Goal: Task Accomplishment & Management: Manage account settings

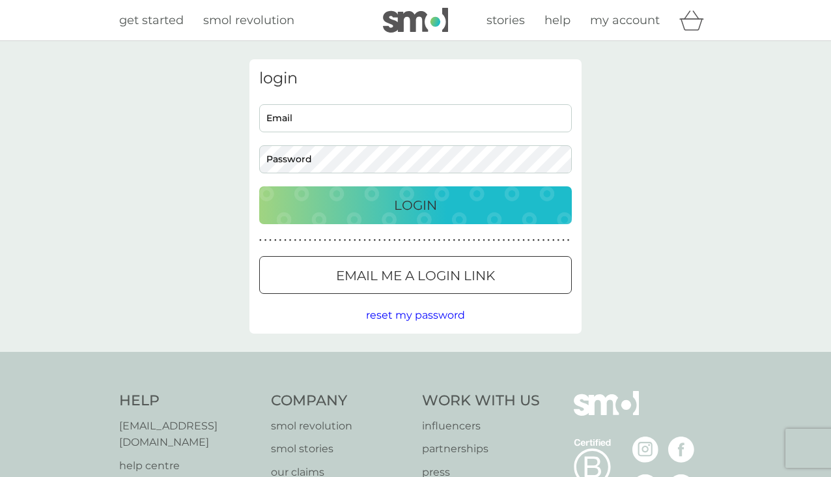
click at [413, 118] on input "Email" at bounding box center [415, 118] width 313 height 28
type input "[EMAIL_ADDRESS][DOMAIN_NAME]"
click at [405, 202] on p "Login" at bounding box center [415, 205] width 43 height 21
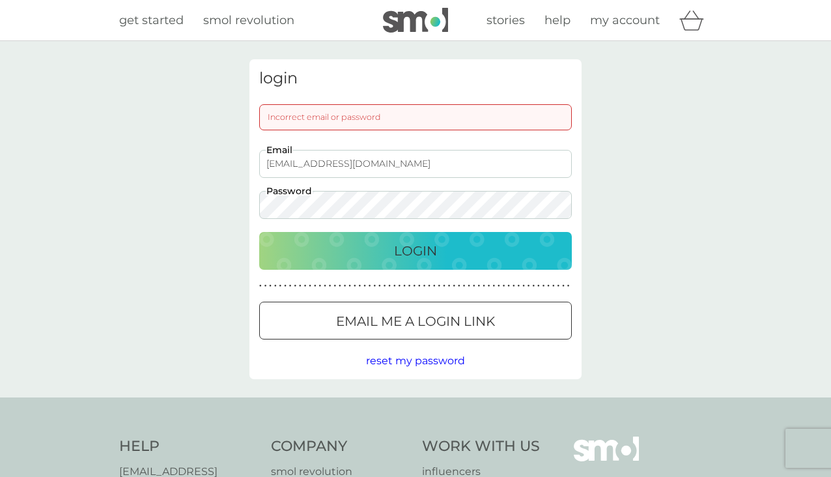
click at [259, 232] on button "Login" at bounding box center [415, 251] width 313 height 38
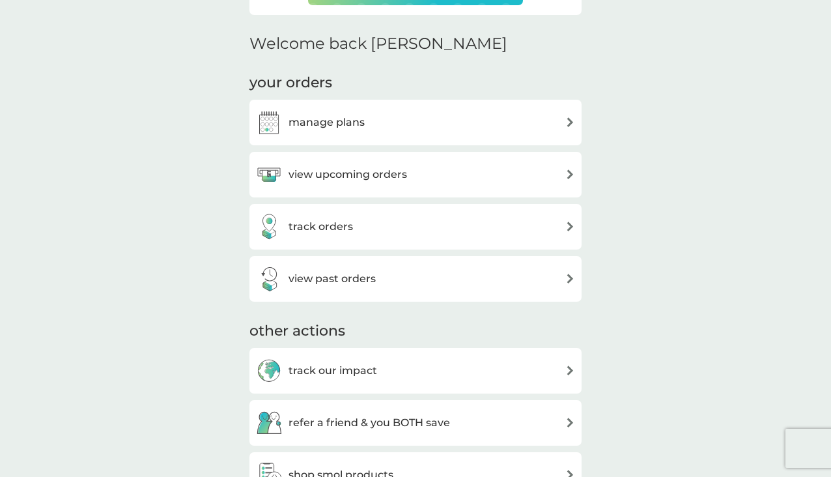
scroll to position [367, 0]
click at [465, 119] on div "manage plans" at bounding box center [415, 123] width 319 height 26
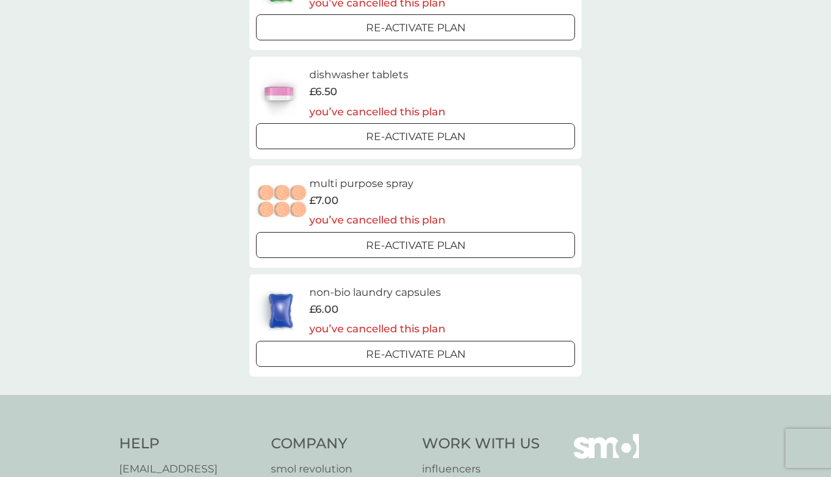
scroll to position [279, 0]
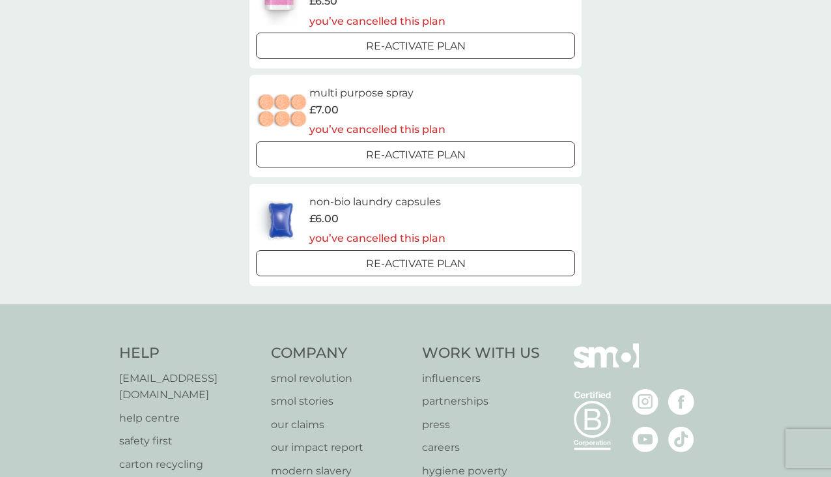
scroll to position [367, 0]
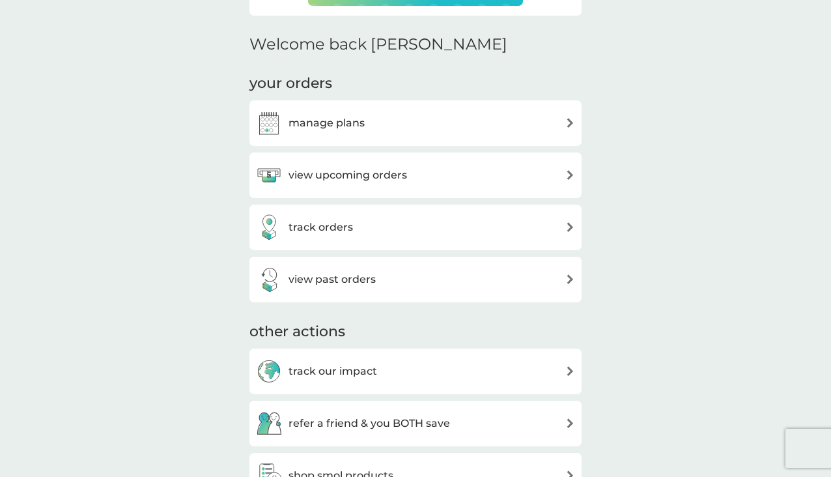
click at [396, 176] on h3 "view upcoming orders" at bounding box center [348, 175] width 119 height 17
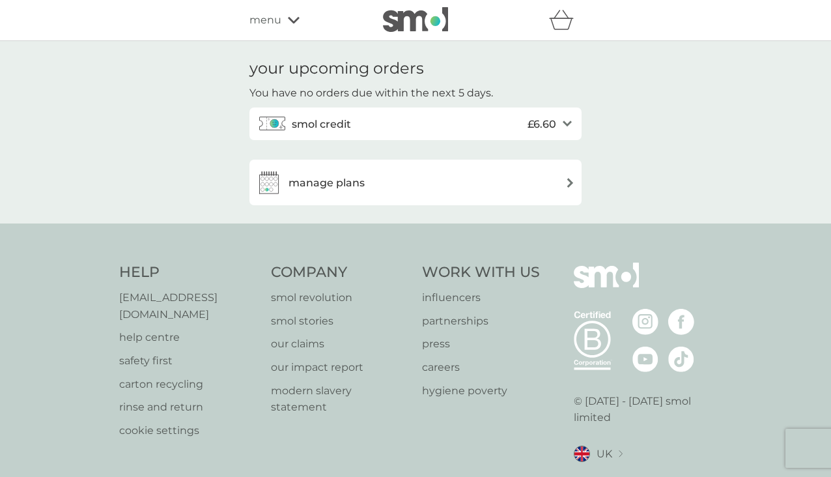
click at [418, 130] on div "smol credit £6.60" at bounding box center [424, 124] width 264 height 26
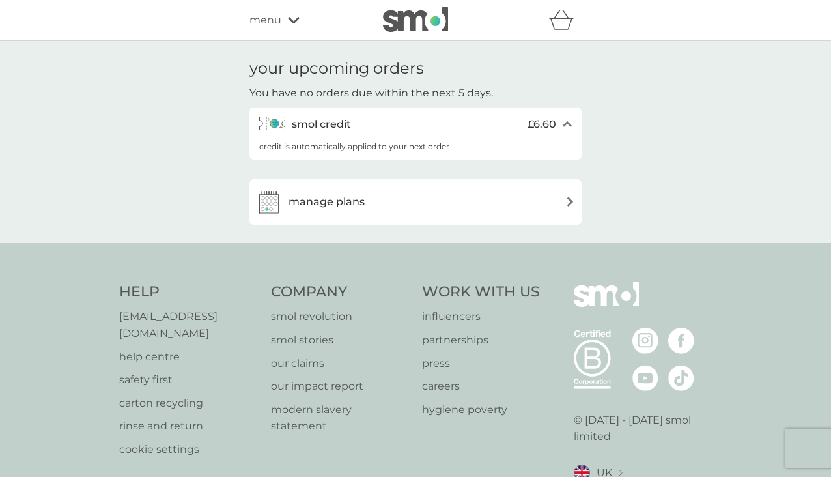
click at [378, 147] on p "credit is automatically applied to your next order" at bounding box center [354, 146] width 190 height 12
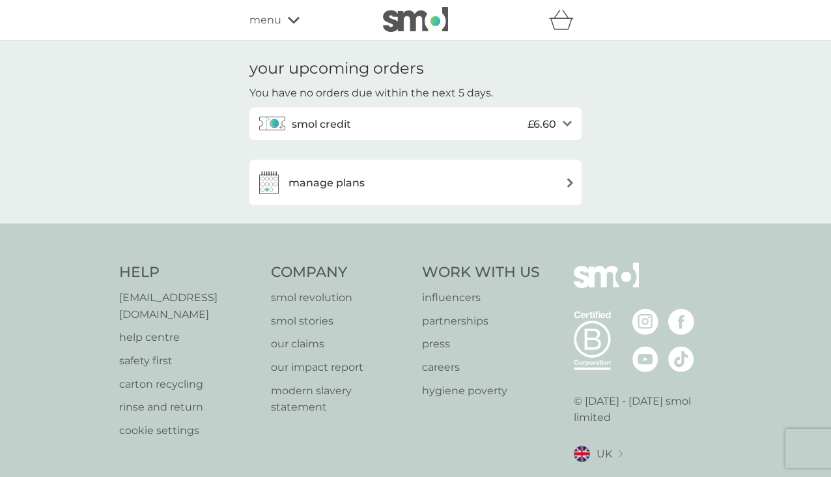
click at [397, 189] on div "manage plans" at bounding box center [415, 182] width 319 height 26
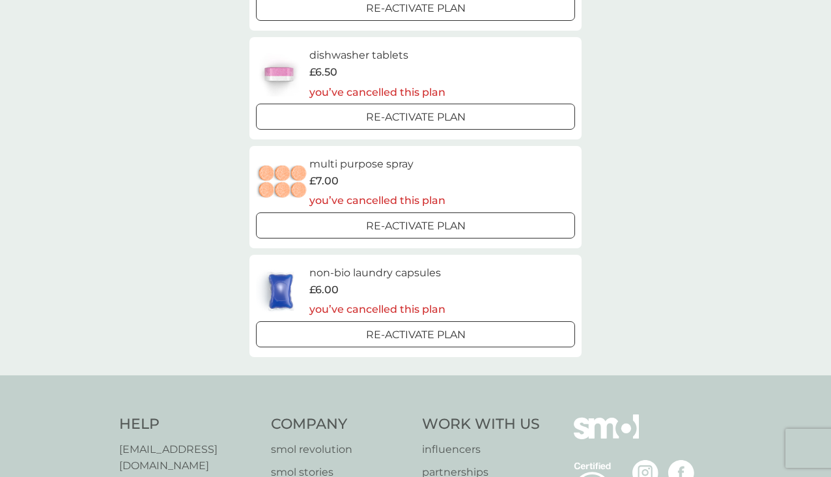
scroll to position [399, 0]
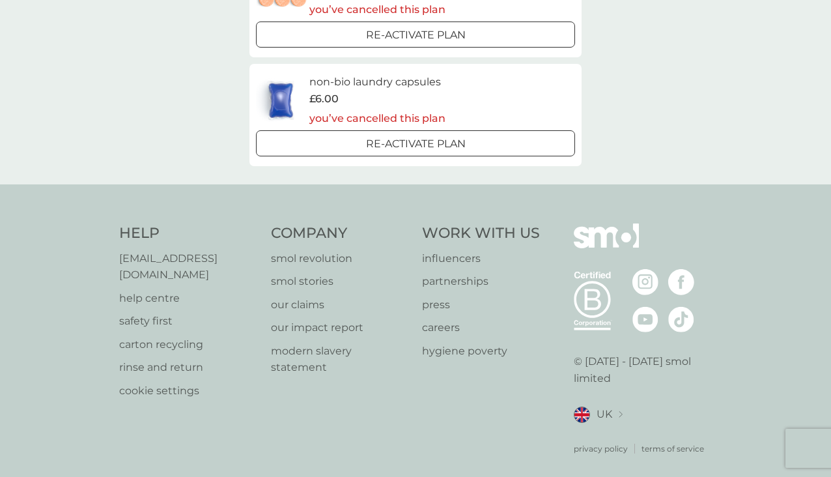
click at [405, 122] on p "you’ve cancelled this plan" at bounding box center [377, 118] width 136 height 17
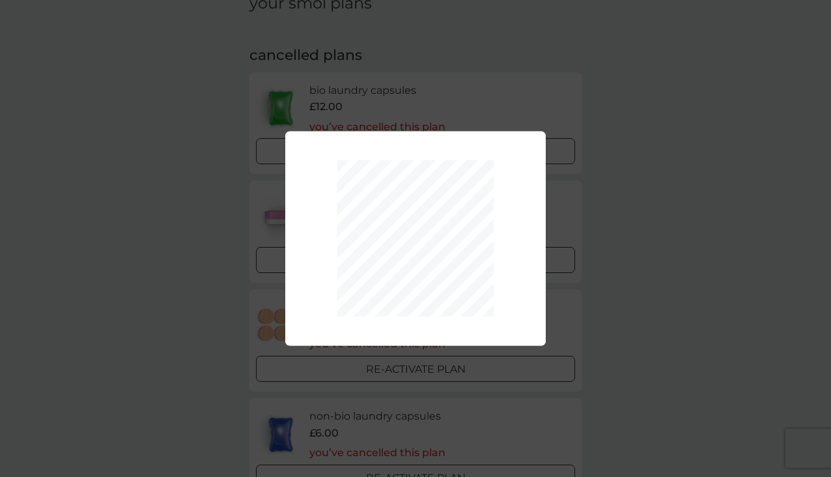
scroll to position [35, 0]
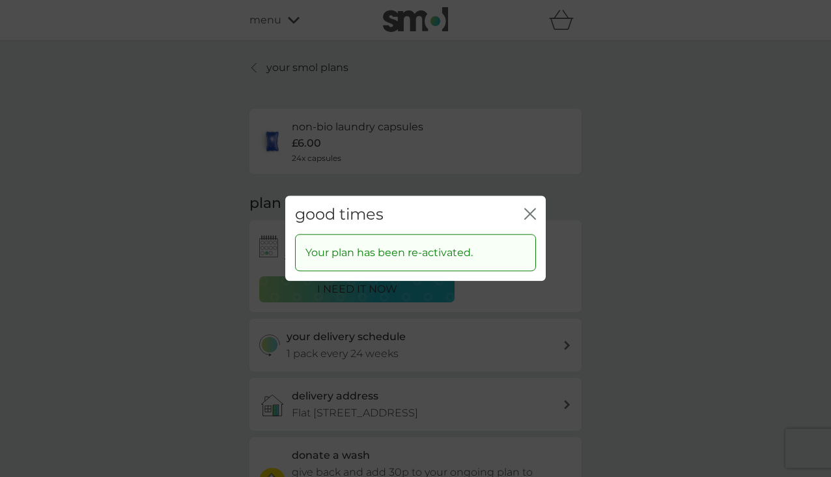
click at [538, 211] on div "good times close" at bounding box center [415, 214] width 261 height 38
click at [507, 197] on div "good times close" at bounding box center [415, 214] width 261 height 38
click at [537, 214] on div "good times close" at bounding box center [415, 214] width 261 height 38
click at [535, 216] on icon "close" at bounding box center [530, 214] width 12 height 12
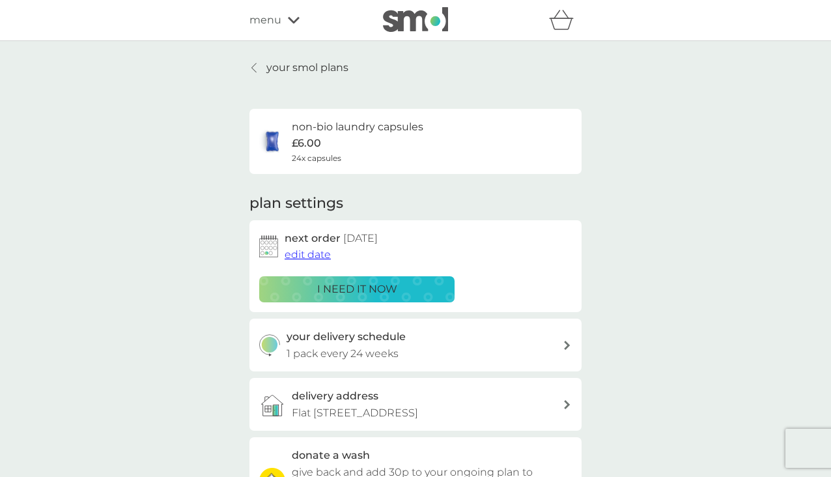
click at [299, 59] on p "your smol plans" at bounding box center [307, 67] width 82 height 17
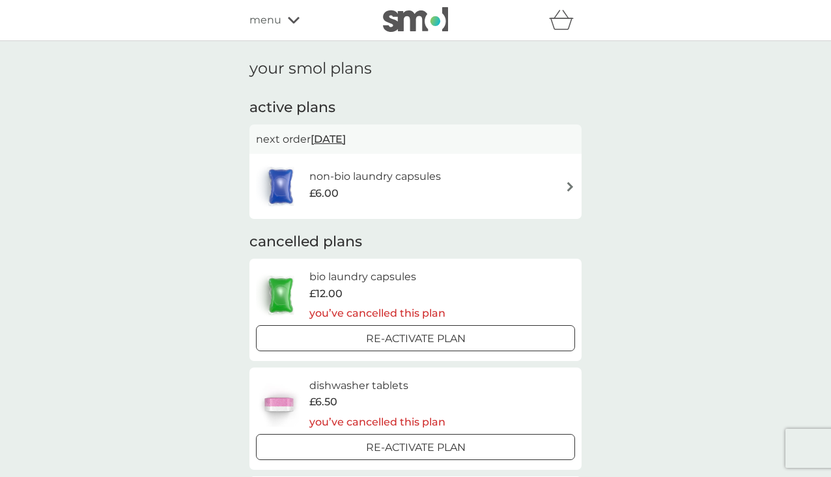
click at [397, 180] on h6 "non-bio laundry capsules" at bounding box center [375, 176] width 132 height 17
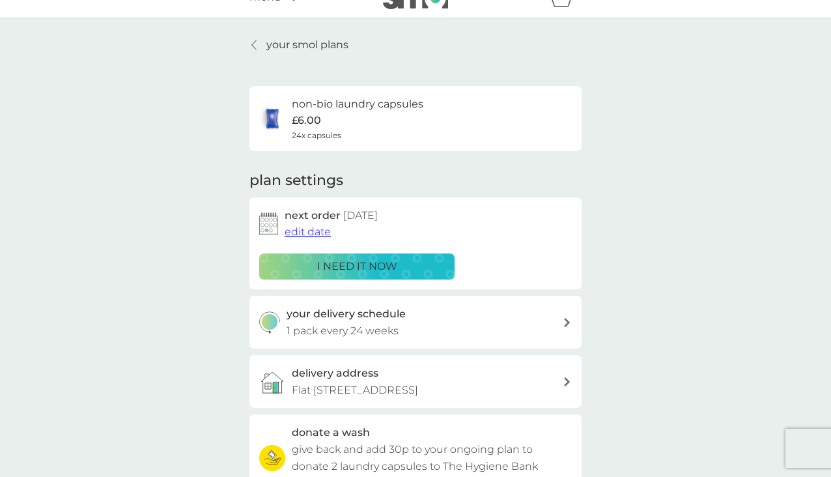
scroll to position [23, 0]
click at [345, 268] on p "i need it now" at bounding box center [357, 265] width 80 height 17
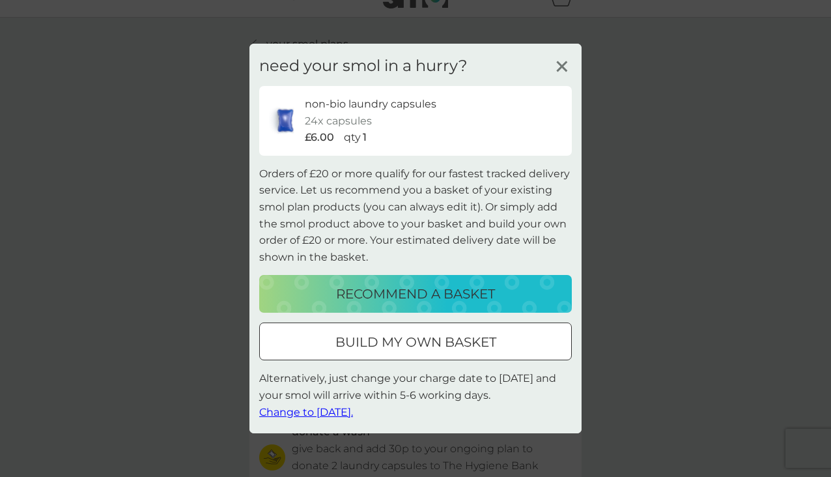
click at [563, 61] on icon at bounding box center [562, 67] width 20 height 20
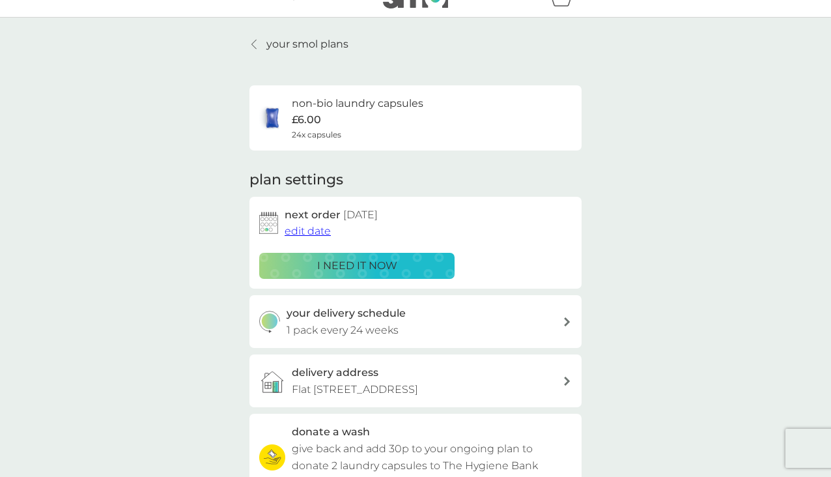
click at [672, 154] on div "your smol plans non-bio laundry capsules £6.00 24x capsules plan settings next …" at bounding box center [415, 328] width 831 height 621
click at [536, 328] on div "your delivery schedule 1 pack every 24 weeks" at bounding box center [425, 321] width 277 height 33
select select "119"
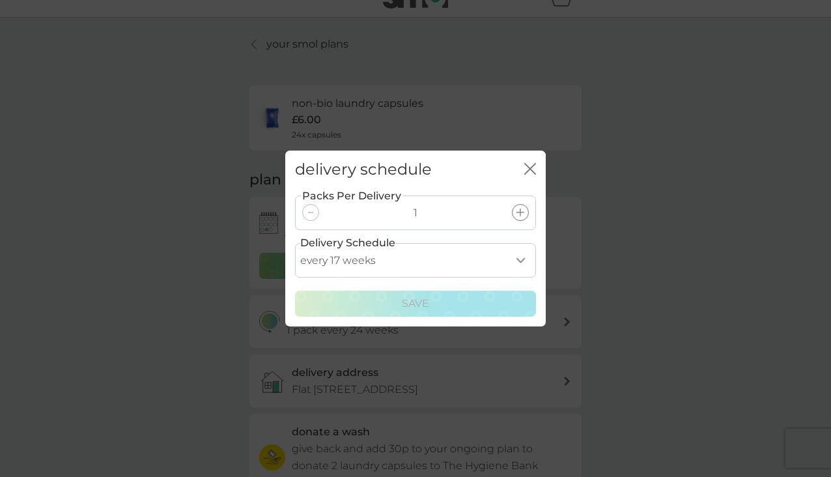
click at [617, 193] on div "delivery schedule close Packs Per Delivery 1 Delivery Schedule every 1 week eve…" at bounding box center [415, 238] width 831 height 477
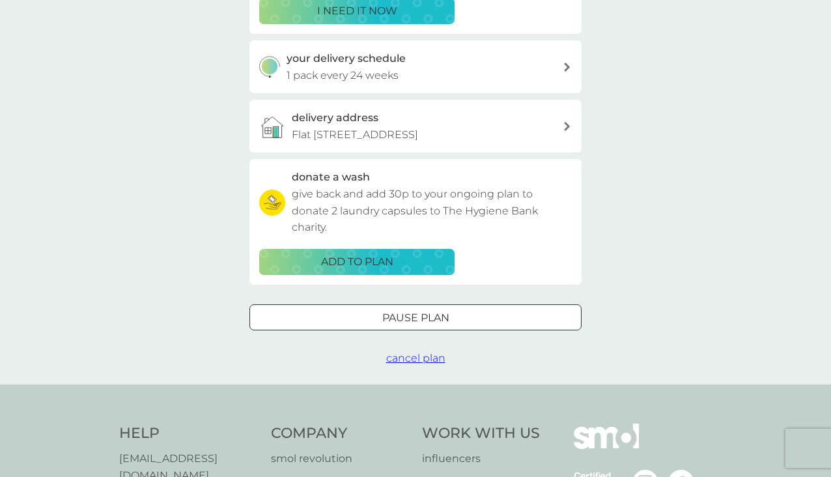
scroll to position [0, 0]
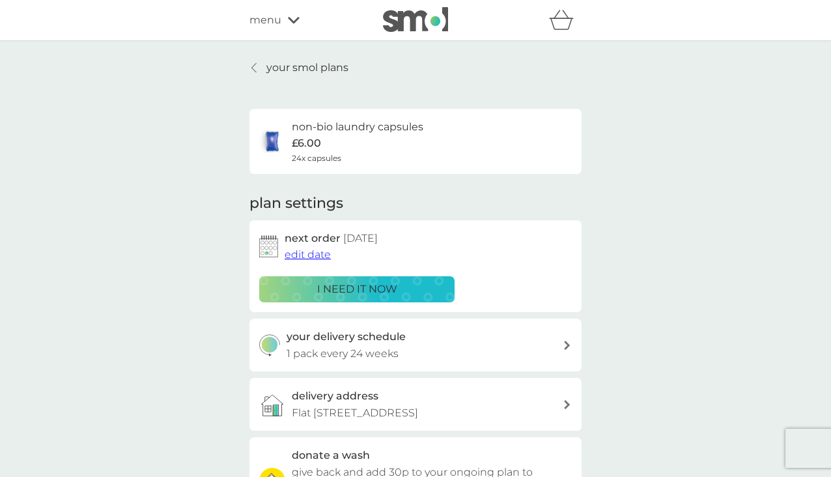
click at [282, 31] on div "refer a friend & you BOTH save smol impact smol shop your smol plans your upcom…" at bounding box center [415, 20] width 332 height 26
click at [281, 25] on div "menu" at bounding box center [304, 20] width 111 height 17
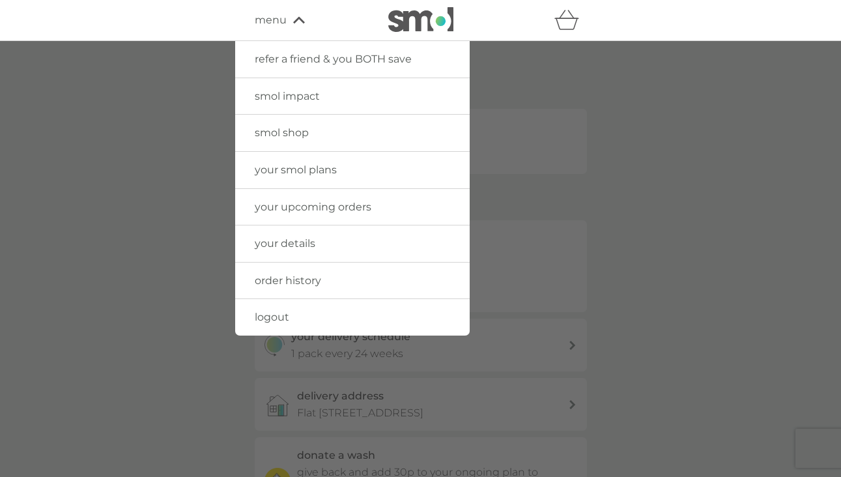
click at [313, 238] on span "your details" at bounding box center [285, 243] width 61 height 12
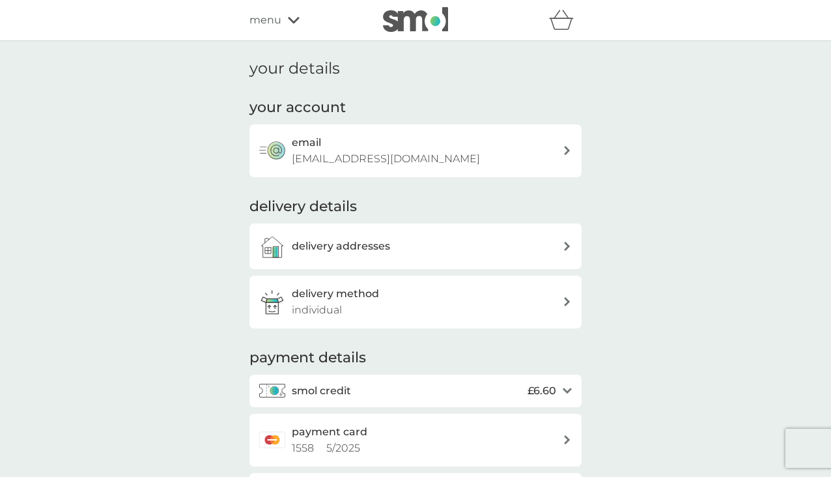
scroll to position [257, 0]
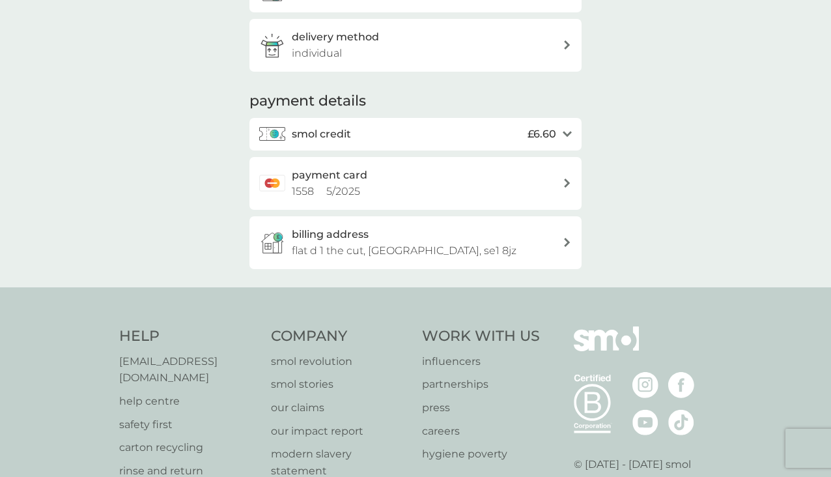
click at [550, 126] on span "£6.60" at bounding box center [542, 134] width 29 height 17
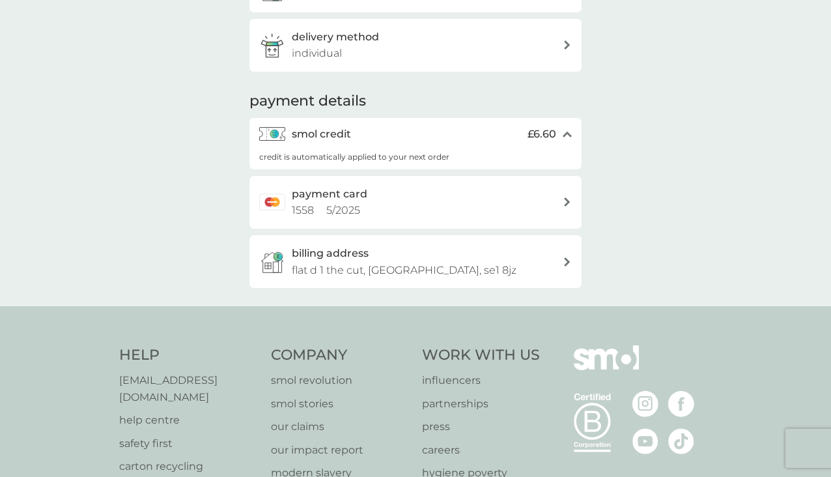
click at [546, 204] on div "payment card 1558 5 / 2025" at bounding box center [427, 202] width 271 height 33
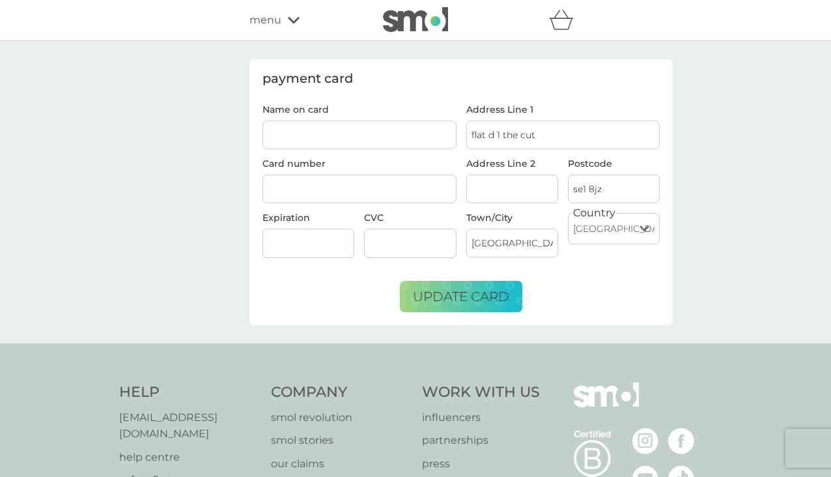
click at [394, 137] on input "Name on card" at bounding box center [359, 135] width 194 height 29
click at [411, 141] on input "Name on card" at bounding box center [359, 135] width 194 height 29
click at [378, 135] on input "Name on card" at bounding box center [359, 135] width 194 height 29
type input "2"
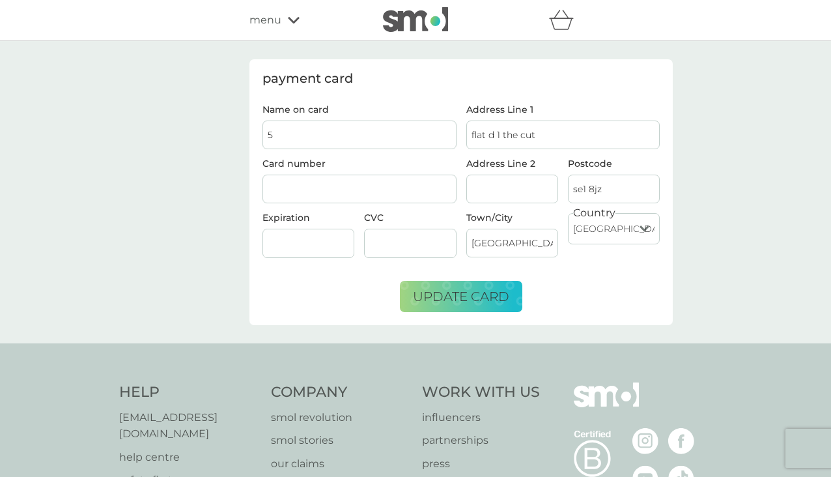
type input "5"
click at [356, 124] on input "5" at bounding box center [359, 135] width 194 height 29
click at [374, 135] on input "Name on card" at bounding box center [359, 135] width 194 height 29
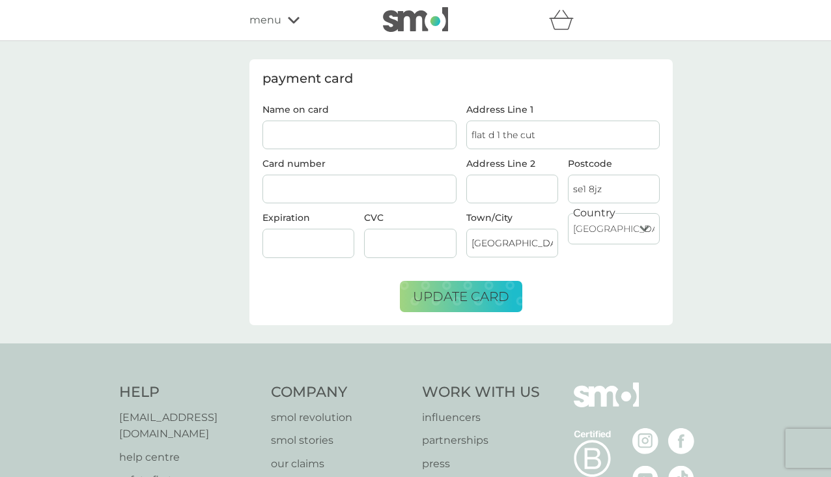
click at [374, 135] on input "Name on card" at bounding box center [359, 135] width 194 height 29
type input "[PERSON_NAME]"
click at [552, 143] on input "flat d 1 the cut" at bounding box center [563, 135] width 194 height 29
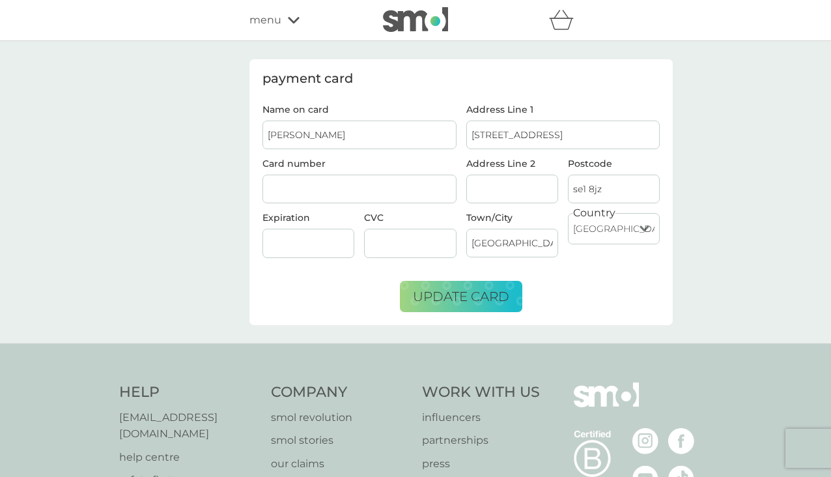
type input "[STREET_ADDRESS]"
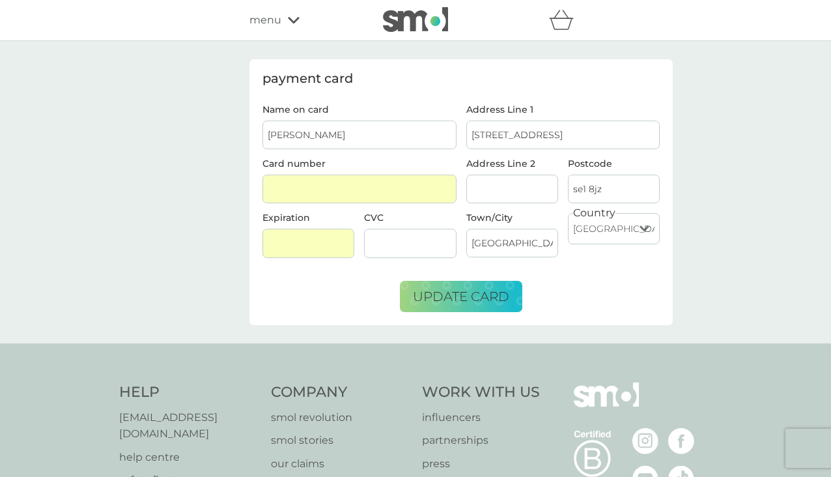
click at [642, 195] on input "se1 8jz" at bounding box center [614, 189] width 92 height 29
drag, startPoint x: 625, startPoint y: 191, endPoint x: 512, endPoint y: 190, distance: 112.7
click at [512, 190] on div "Address Line 2 Postcode se1 8jz" at bounding box center [563, 186] width 204 height 54
type input "d"
type input "se13 7gs"
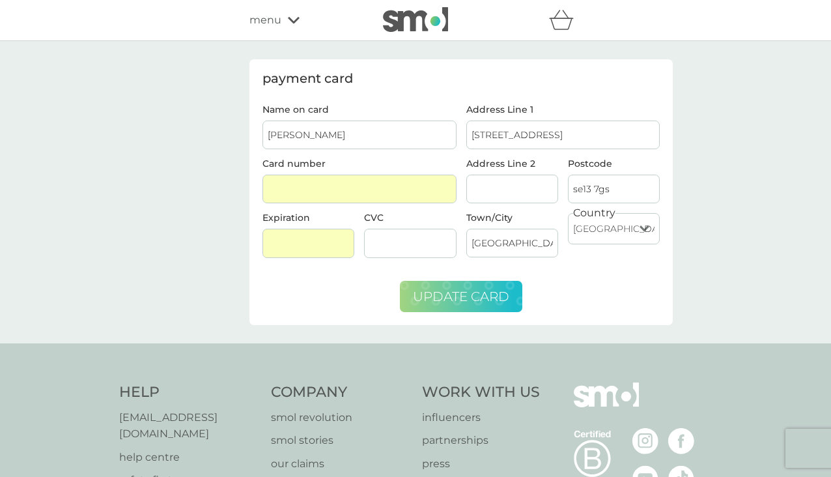
click at [457, 294] on span "update card" at bounding box center [461, 297] width 96 height 16
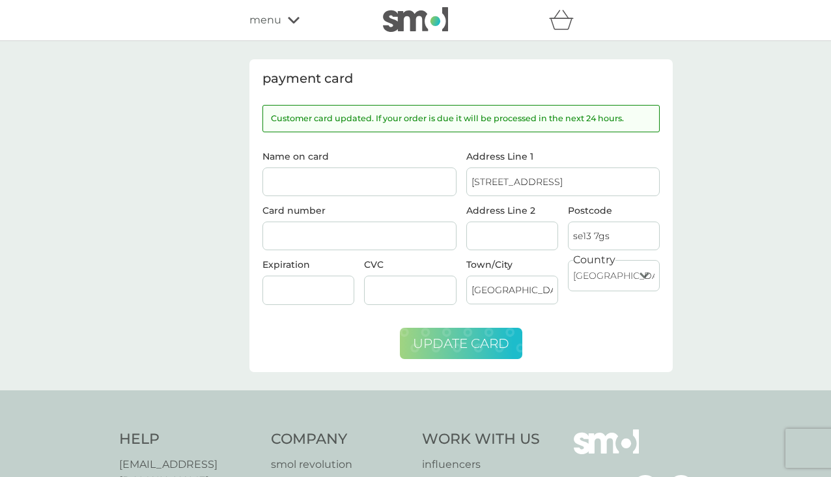
click at [281, 25] on div "menu" at bounding box center [304, 20] width 111 height 17
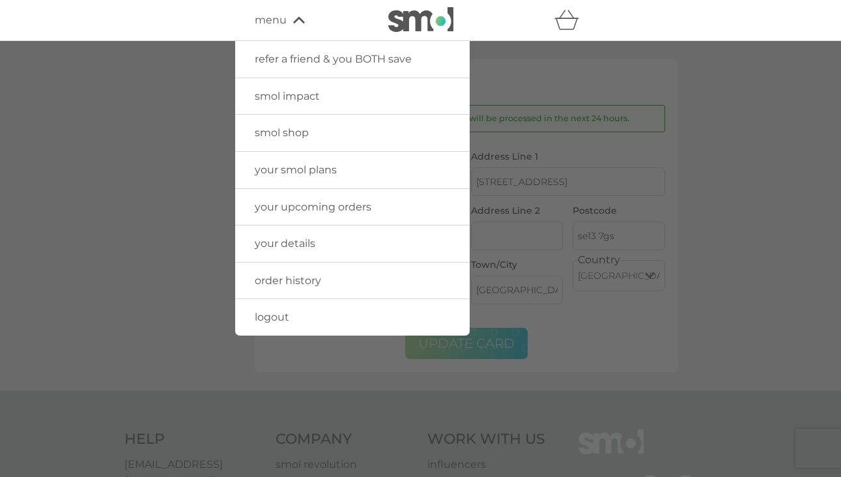
click at [379, 201] on link "your upcoming orders" at bounding box center [352, 207] width 234 height 36
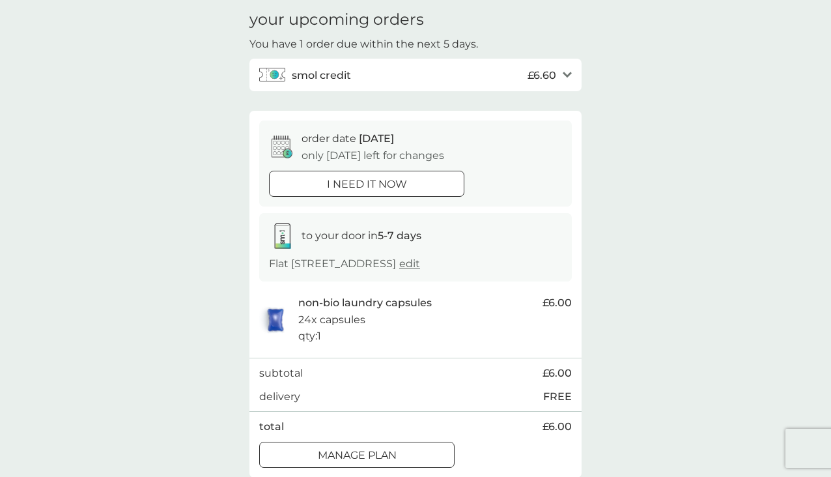
scroll to position [50, 0]
click at [442, 64] on div "smol credit £6.60" at bounding box center [424, 74] width 264 height 26
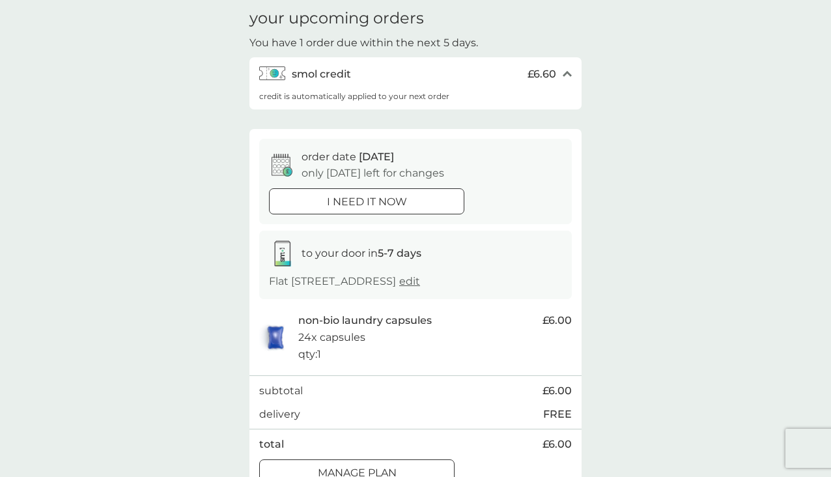
click at [621, 224] on div "your upcoming orders You have 1 order due within the next 5 days. smol credit £…" at bounding box center [415, 252] width 831 height 522
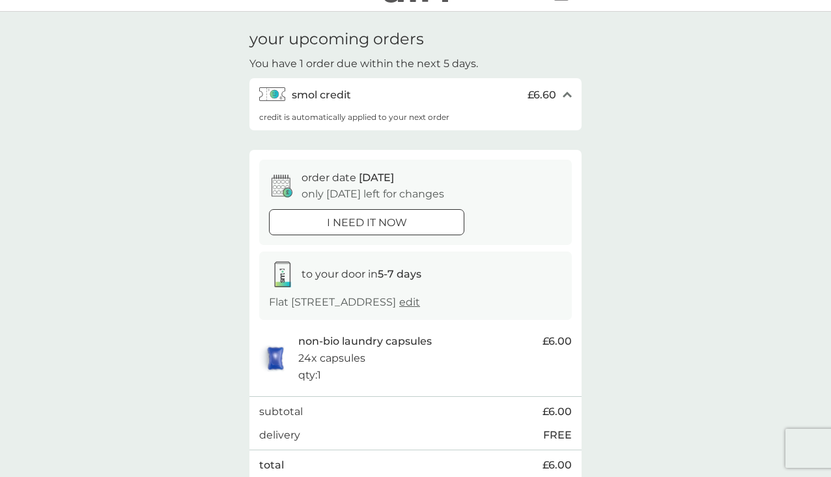
scroll to position [0, 0]
